Goal: Check status: Check status

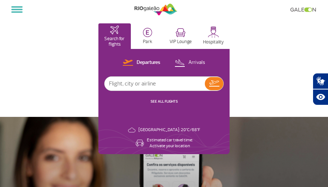
select select "en"
click at [150, 83] on input "text" at bounding box center [155, 84] width 100 height 14
type input "LATAM"
click at [216, 84] on img at bounding box center [214, 83] width 10 height 6
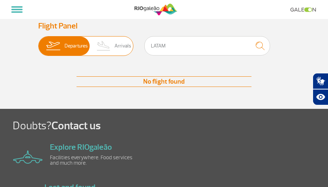
click at [108, 49] on img at bounding box center [104, 45] width 22 height 19
click at [38, 42] on input "Departures Arrivals" at bounding box center [38, 42] width 0 height 0
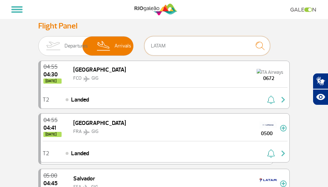
click at [172, 43] on input "LATAM" at bounding box center [207, 45] width 126 height 19
click at [68, 45] on span "Departures" at bounding box center [76, 45] width 23 height 19
click at [38, 42] on input "Departures Arrivals" at bounding box center [38, 42] width 0 height 0
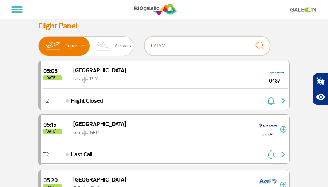
click at [171, 45] on input "LATAM" at bounding box center [207, 45] width 126 height 19
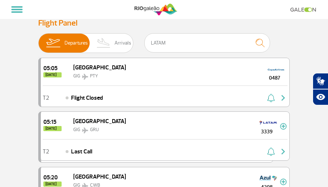
click at [261, 41] on img "submit" at bounding box center [261, 42] width 16 height 15
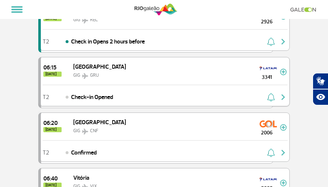
scroll to position [560, 0]
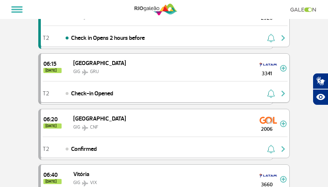
click at [262, 69] on img at bounding box center [269, 65] width 18 height 12
